Goal: Find specific page/section: Find specific page/section

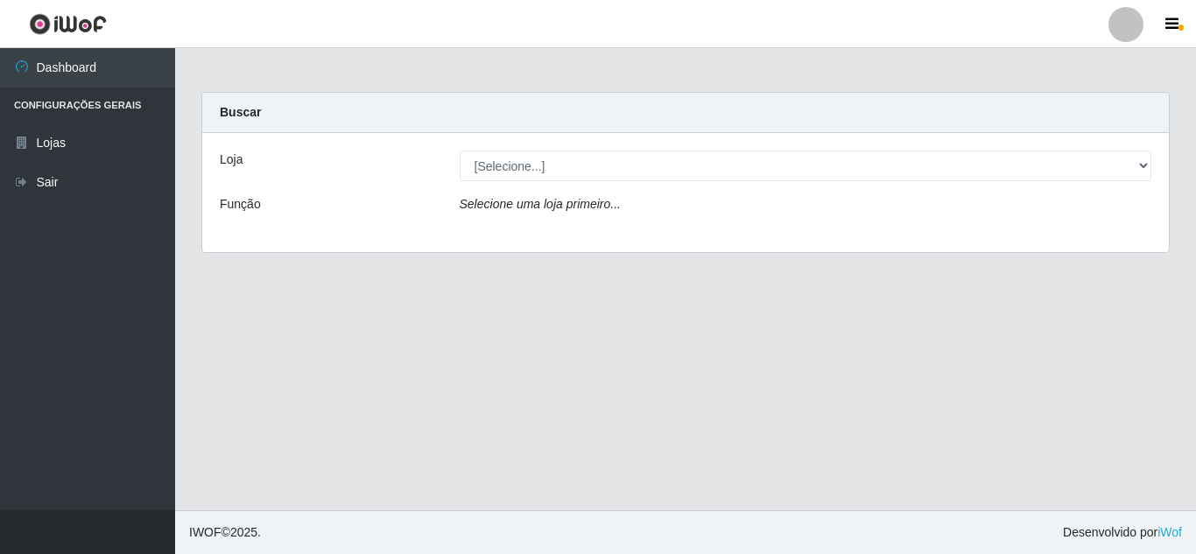
click at [1136, 16] on div at bounding box center [1126, 24] width 35 height 35
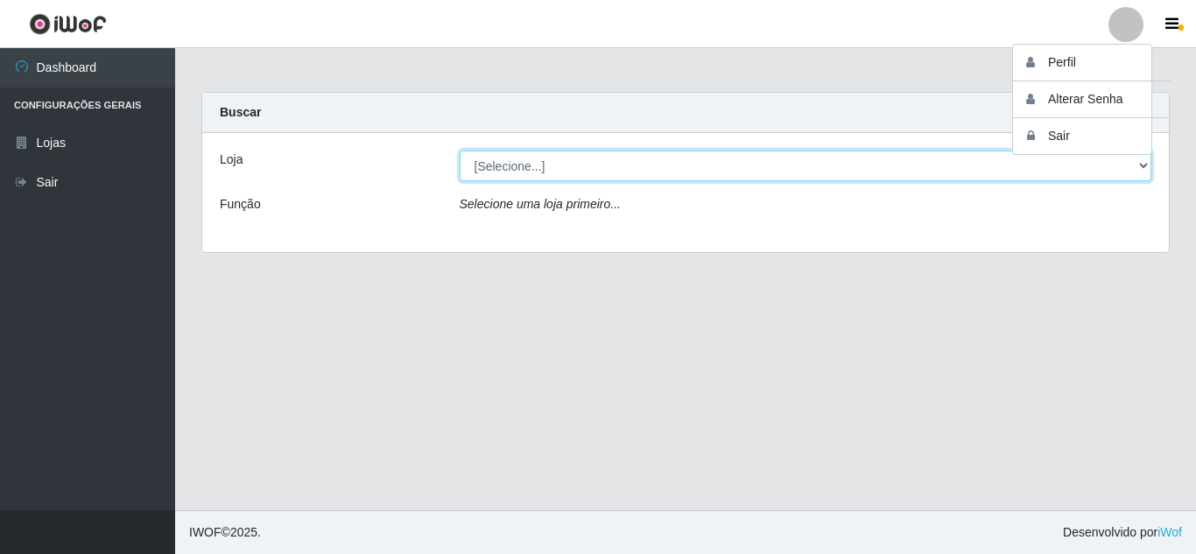
click at [878, 160] on select "[Selecione...] Sempre Tem - [GEOGRAPHIC_DATA]" at bounding box center [806, 166] width 693 height 31
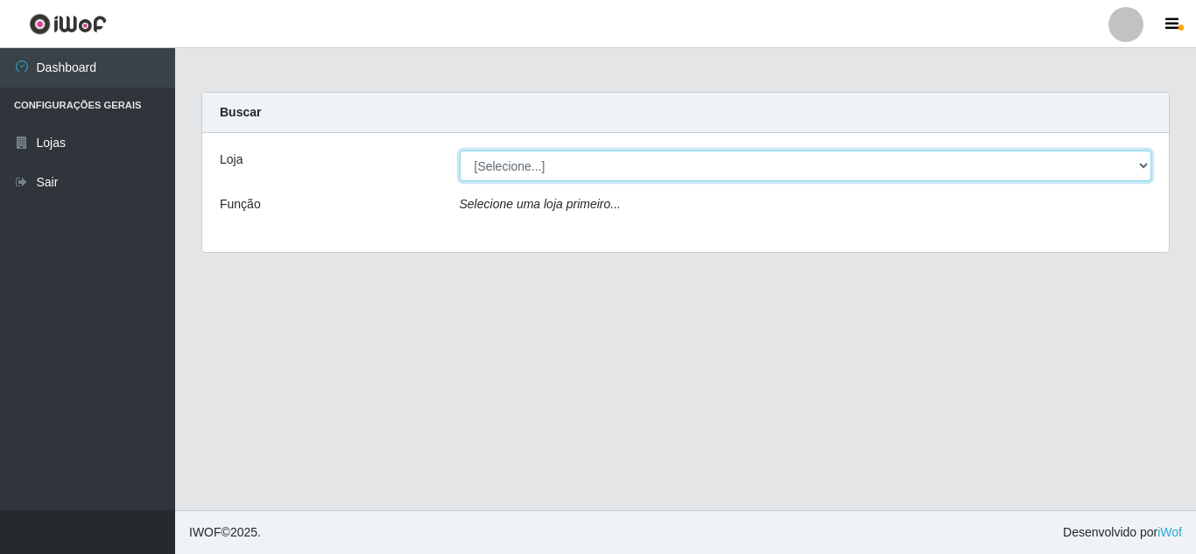
select select "509"
click at [460, 151] on select "[Selecione...] Sempre Tem - [GEOGRAPHIC_DATA]" at bounding box center [806, 166] width 693 height 31
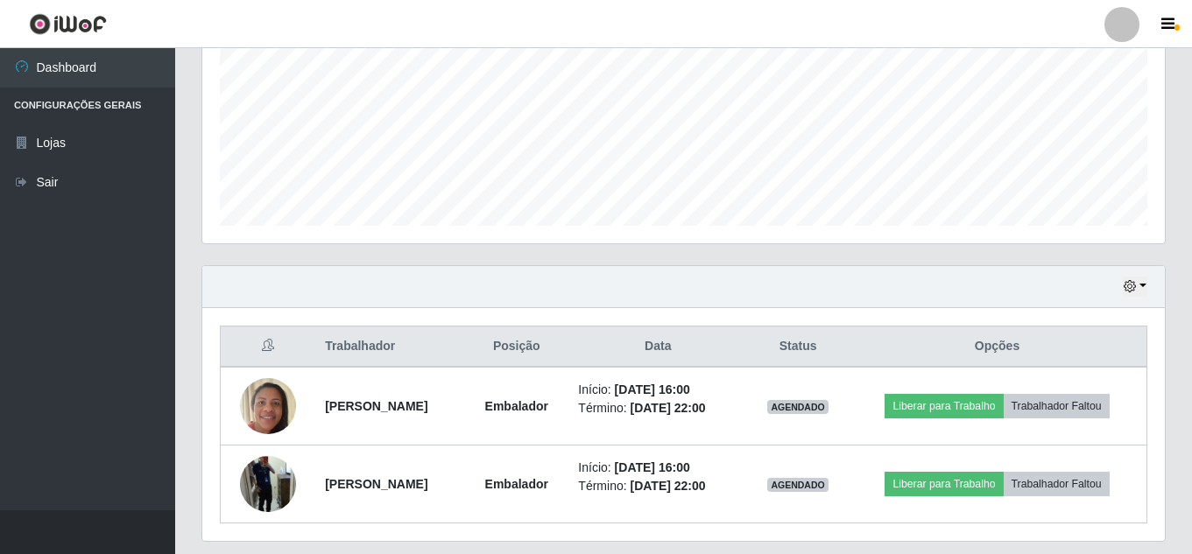
scroll to position [407, 0]
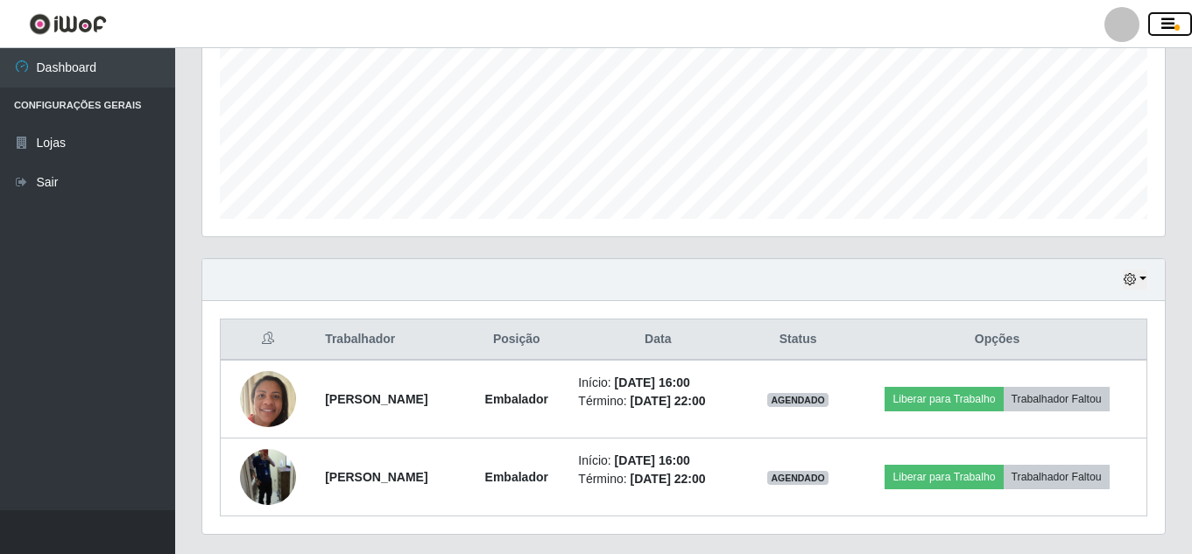
click at [1174, 29] on icon "button" at bounding box center [1167, 25] width 13 height 16
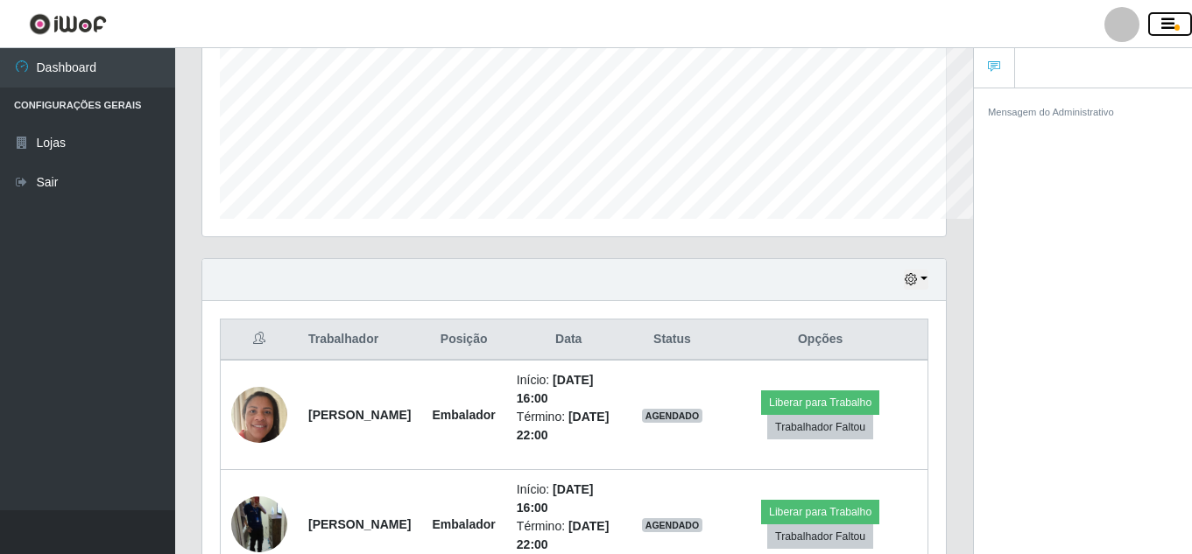
scroll to position [875457, 875076]
click at [1174, 29] on icon "button" at bounding box center [1167, 25] width 13 height 16
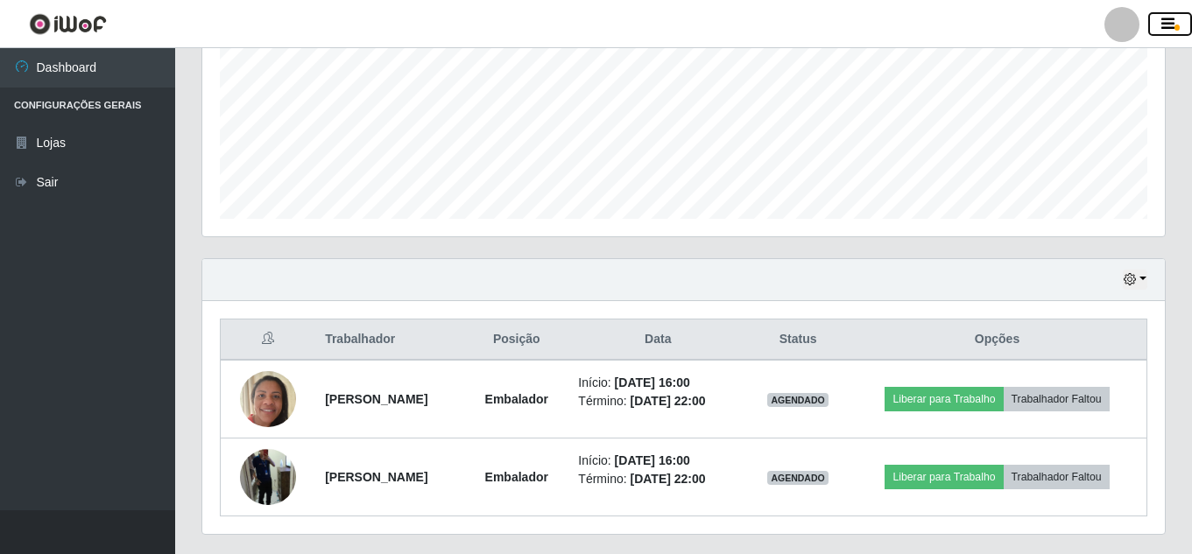
scroll to position [875457, 874857]
click at [1174, 29] on icon "button" at bounding box center [1167, 25] width 13 height 16
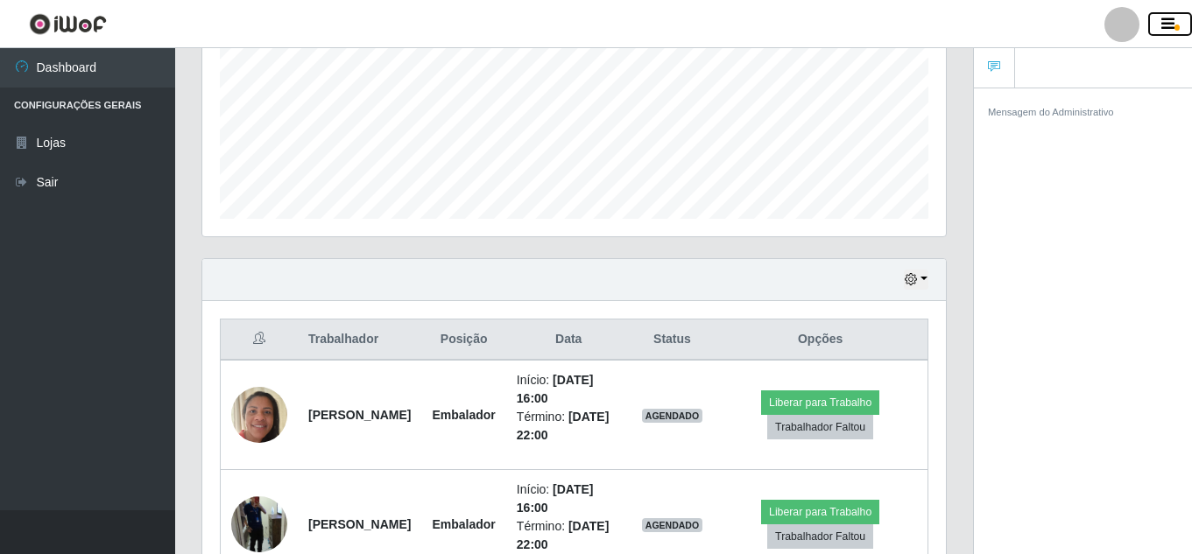
scroll to position [363, 744]
click at [1174, 29] on icon "button" at bounding box center [1167, 25] width 13 height 16
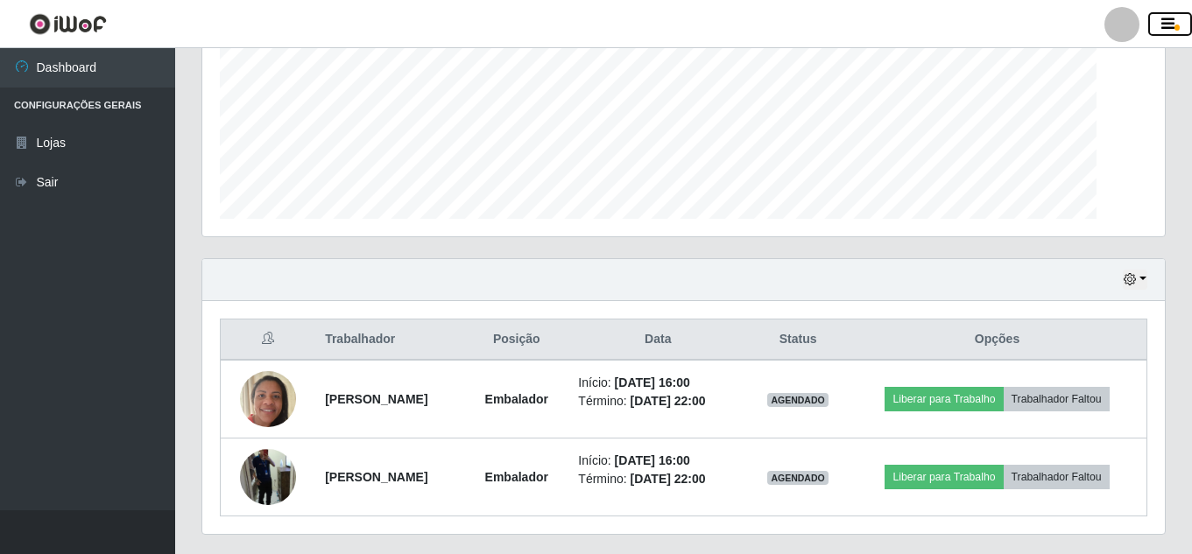
scroll to position [363, 963]
